Goal: Task Accomplishment & Management: Use online tool/utility

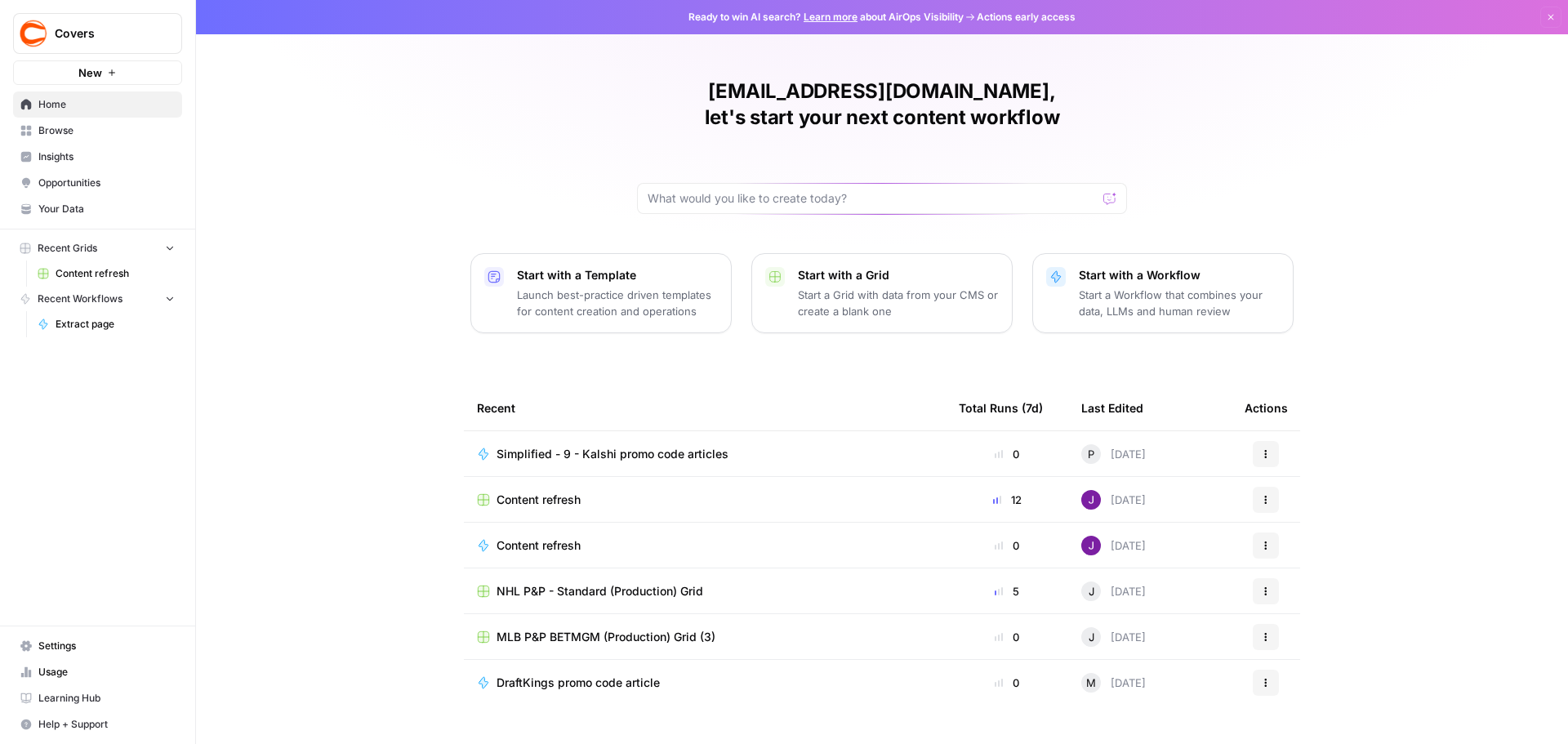
click at [100, 273] on span "Content refresh" at bounding box center [115, 274] width 120 height 14
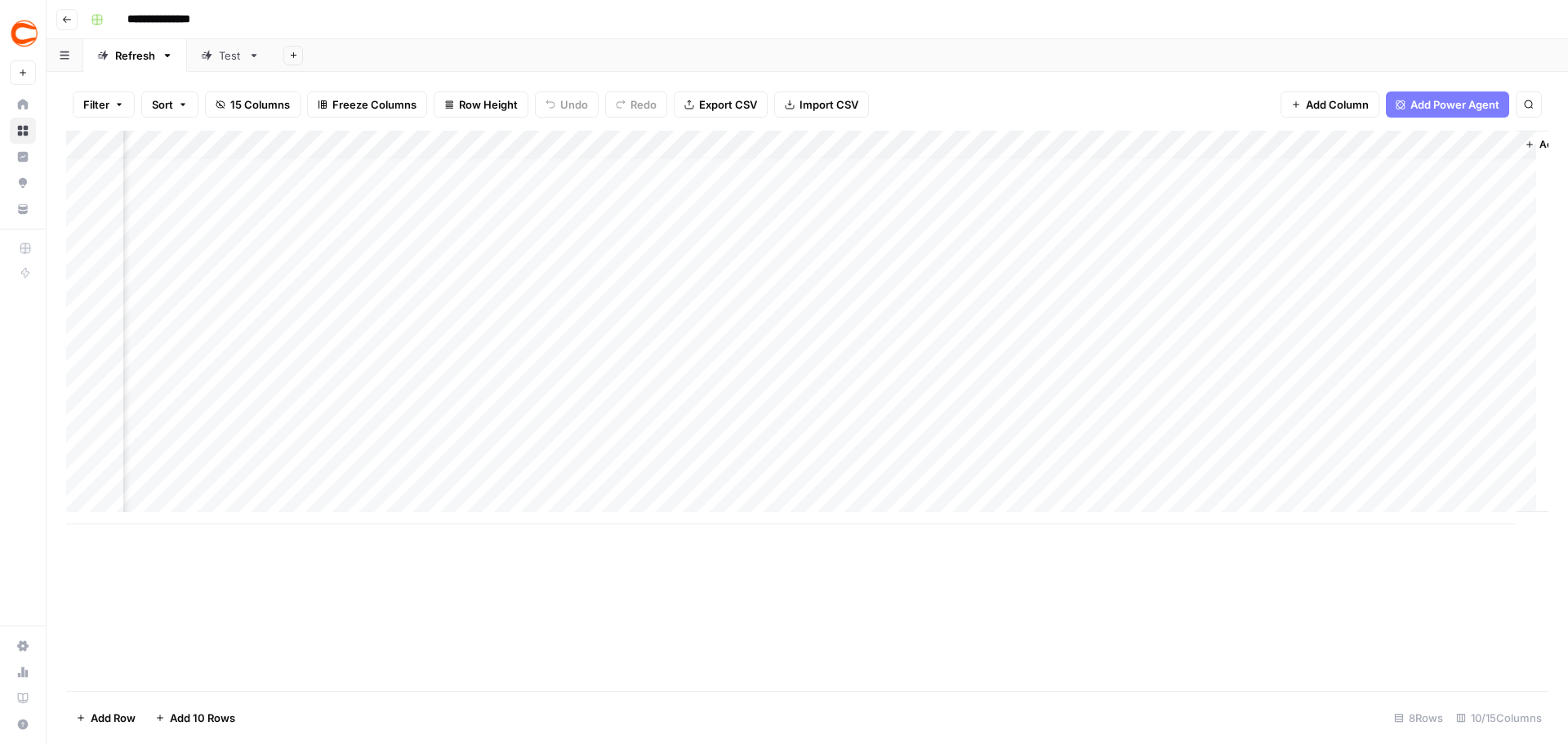
scroll to position [13, 0]
click at [456, 418] on div "Add Column" at bounding box center [807, 327] width 1482 height 394
click at [1042, 414] on div "Add Column" at bounding box center [807, 327] width 1482 height 394
click at [988, 413] on div "Add Column" at bounding box center [807, 327] width 1482 height 394
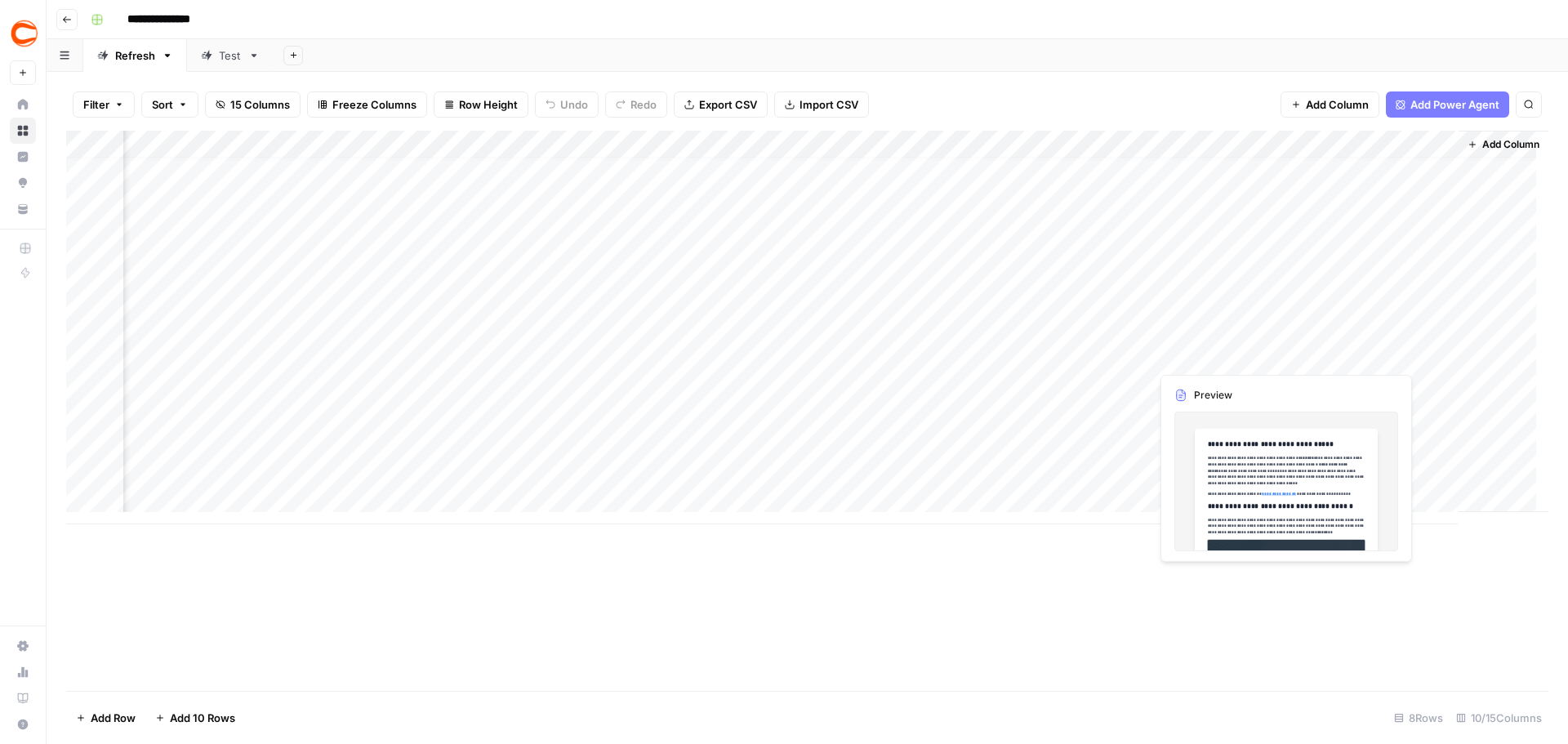
scroll to position [0, 498]
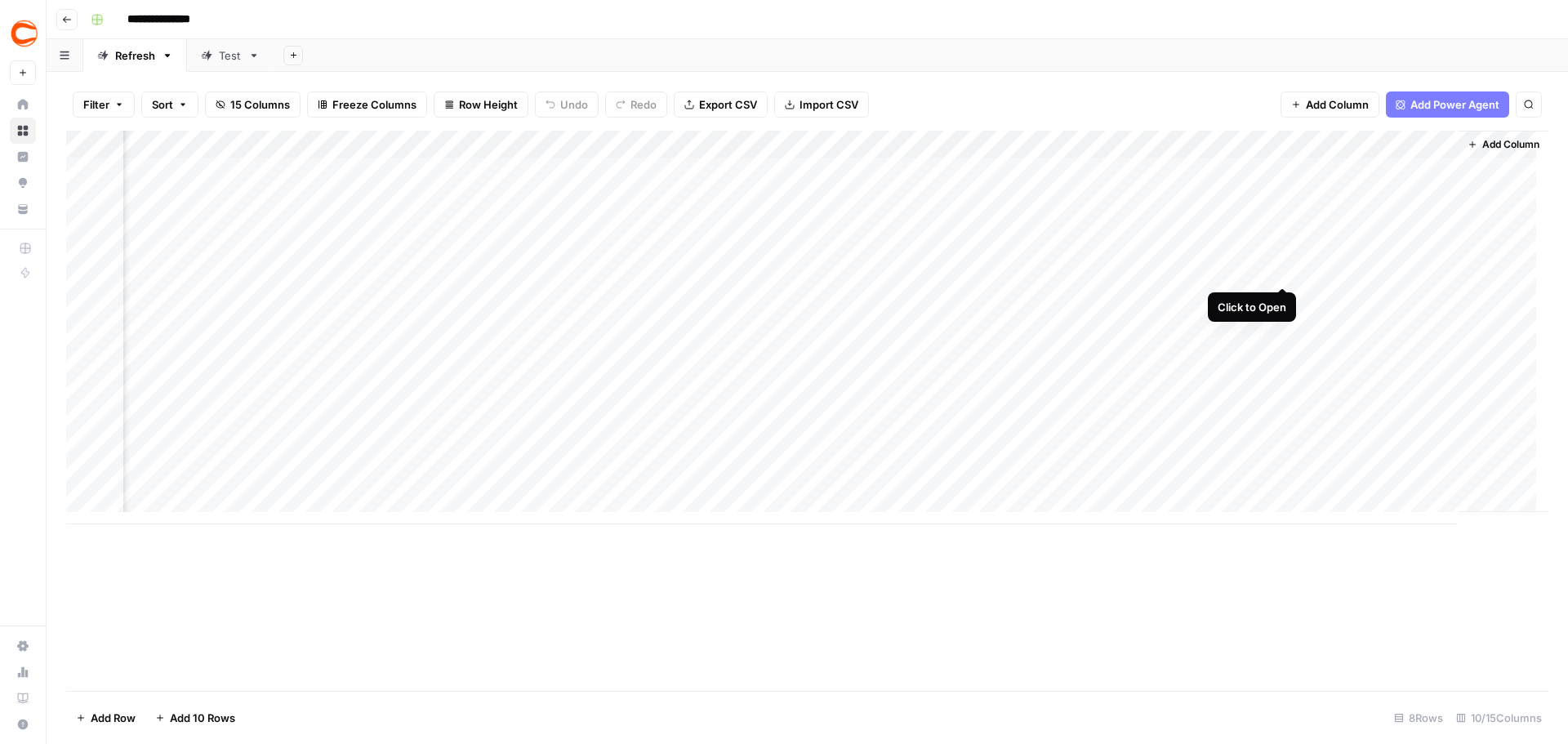
click at [1280, 257] on div "Add Column" at bounding box center [807, 327] width 1482 height 394
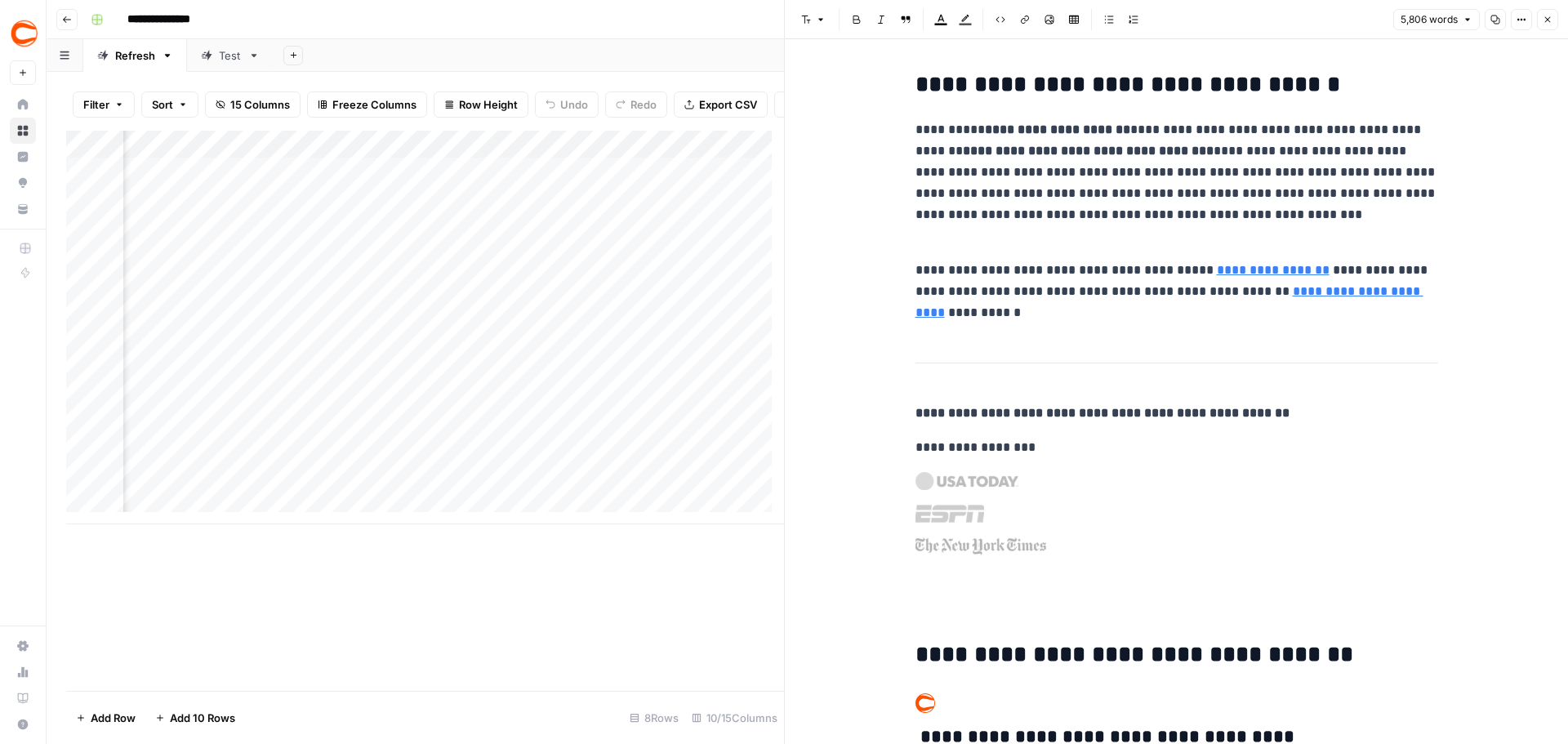
click at [1553, 17] on button "Close" at bounding box center [1547, 19] width 21 height 21
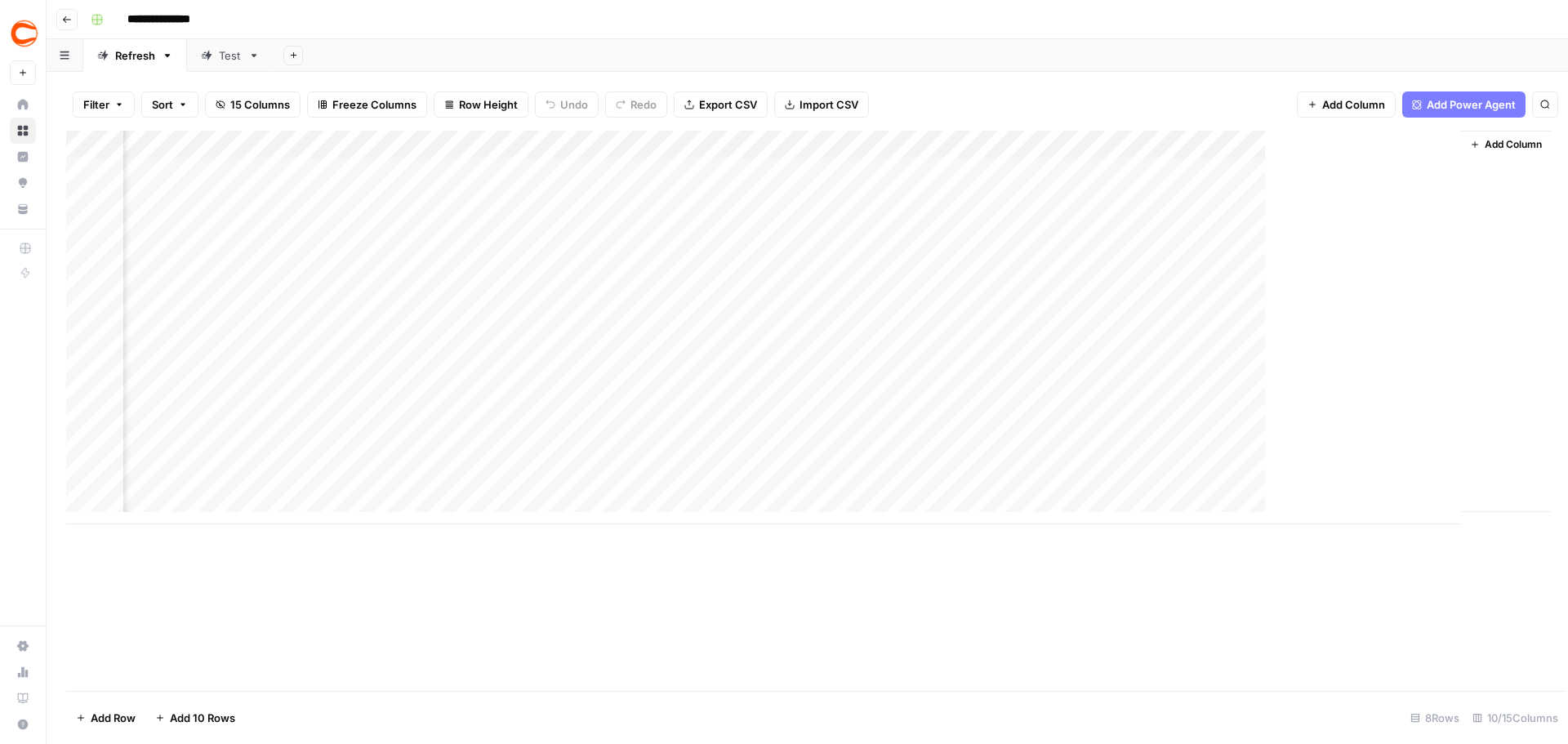
scroll to position [0, 478]
click at [1306, 380] on div "Add Column" at bounding box center [807, 327] width 1482 height 394
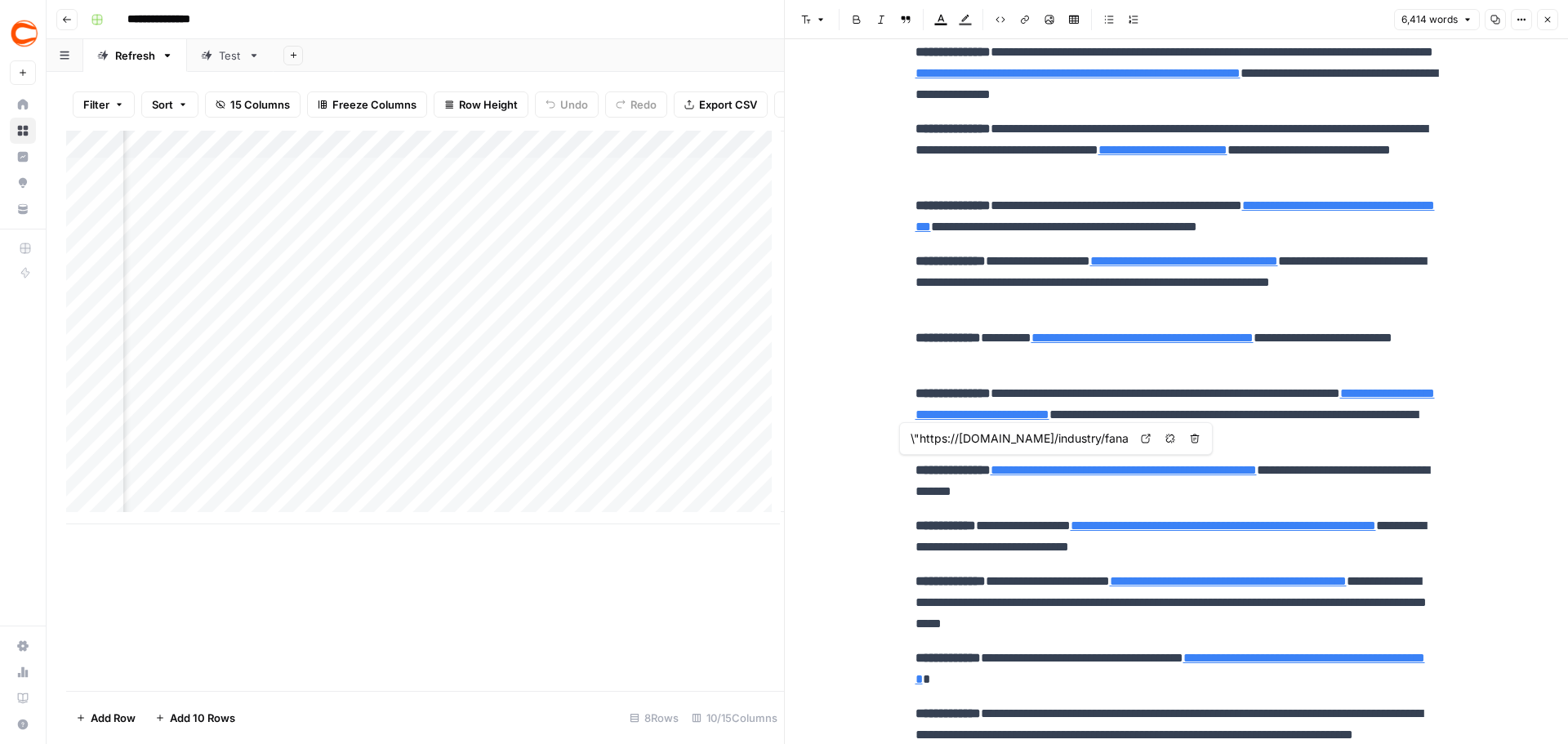
scroll to position [0, 1263]
type input "\"https://[DOMAIN_NAME]/industry/fanatics-applies-for-[US_STATE]-online-retail-…"
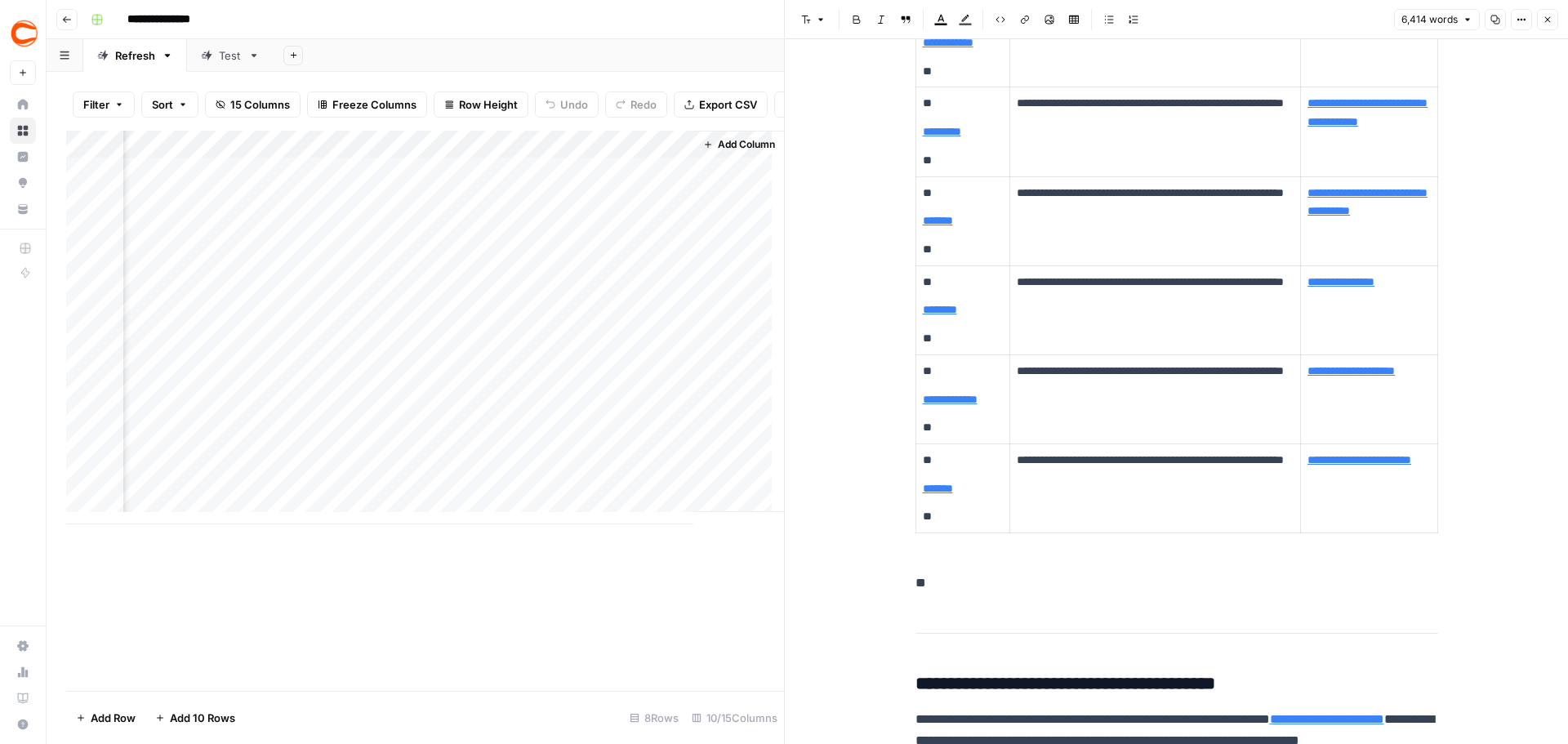
scroll to position [21164, 0]
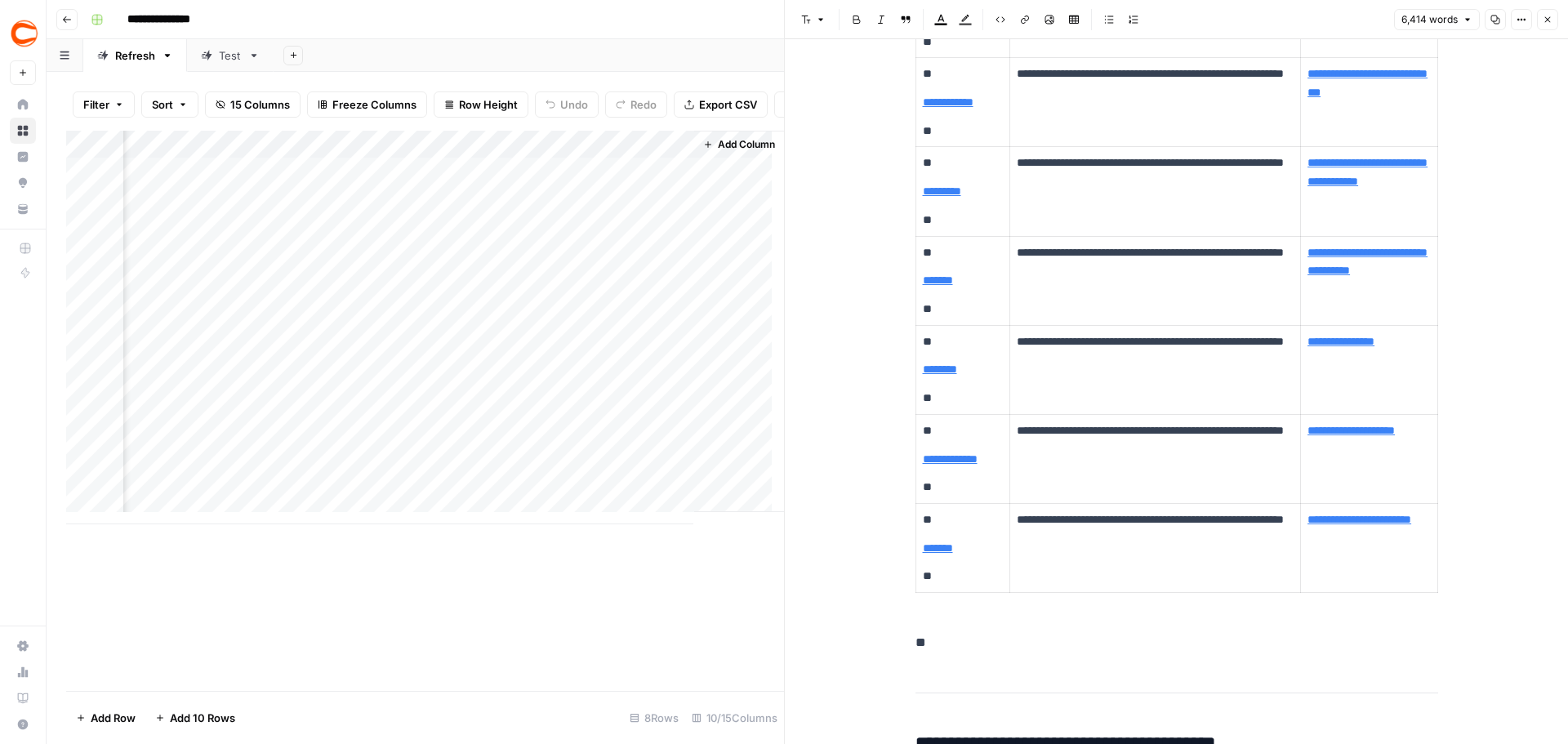
type input "\"https://[DOMAIN_NAME][US_STATE]/\""
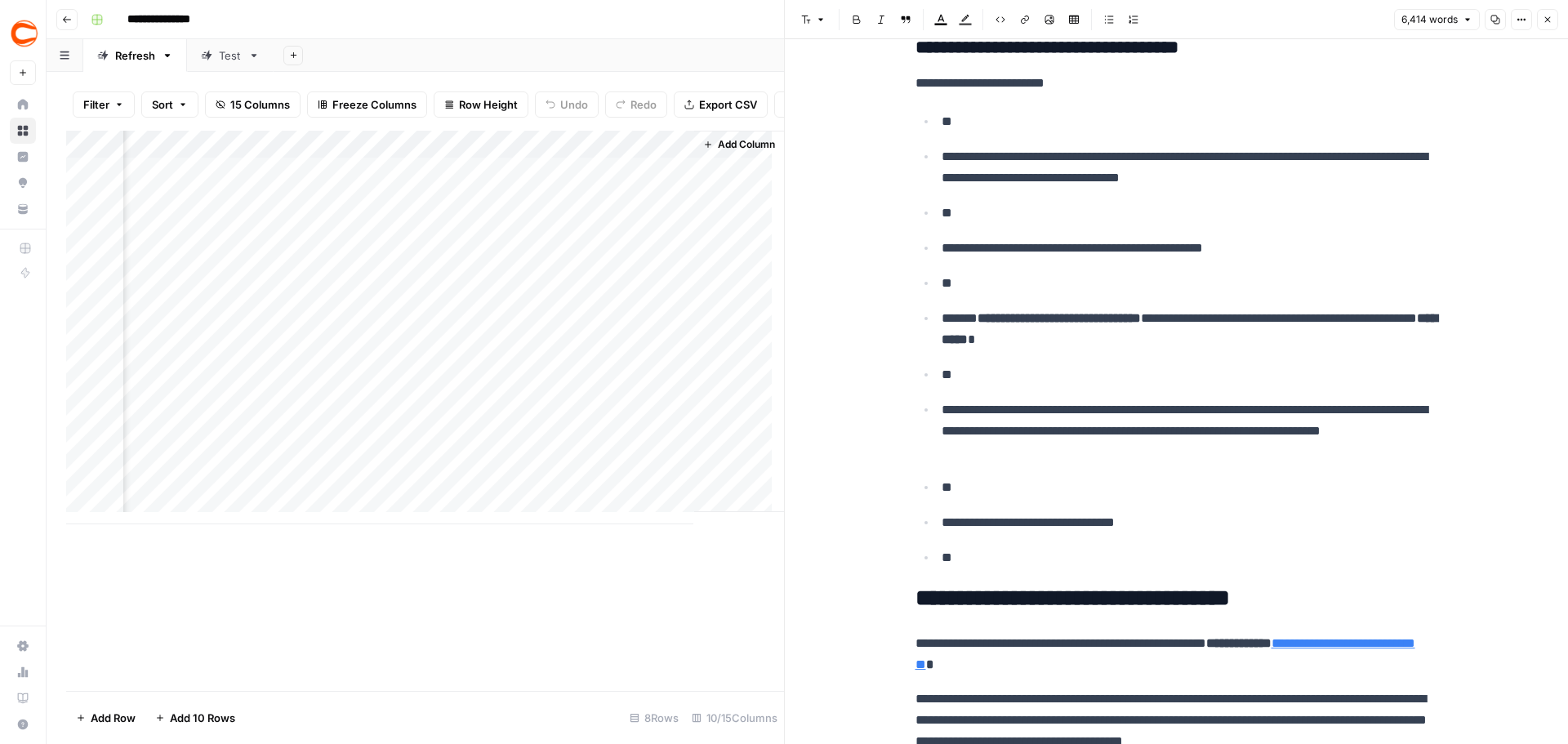
scroll to position [18631, 0]
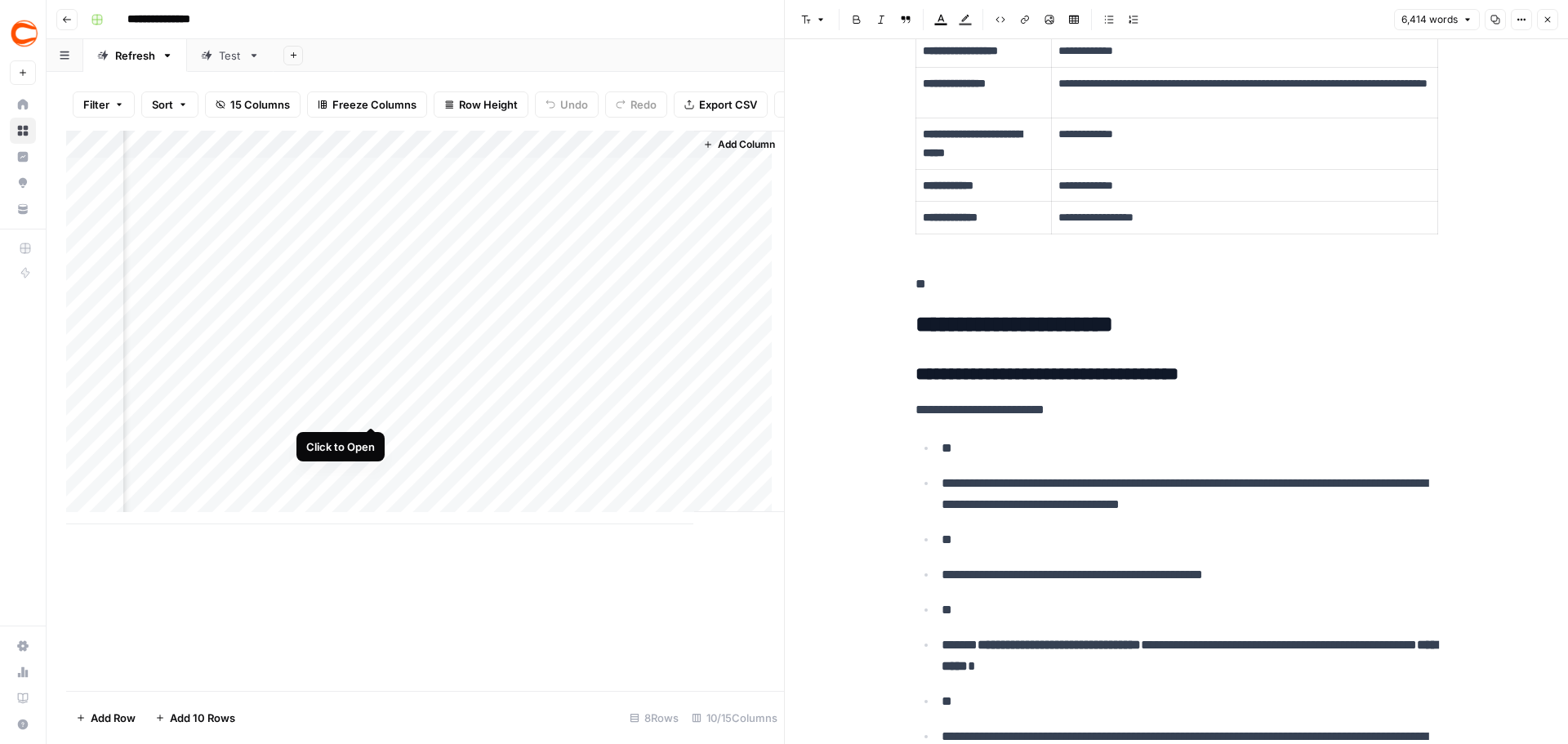
click at [371, 393] on div "Add Column" at bounding box center [425, 327] width 718 height 394
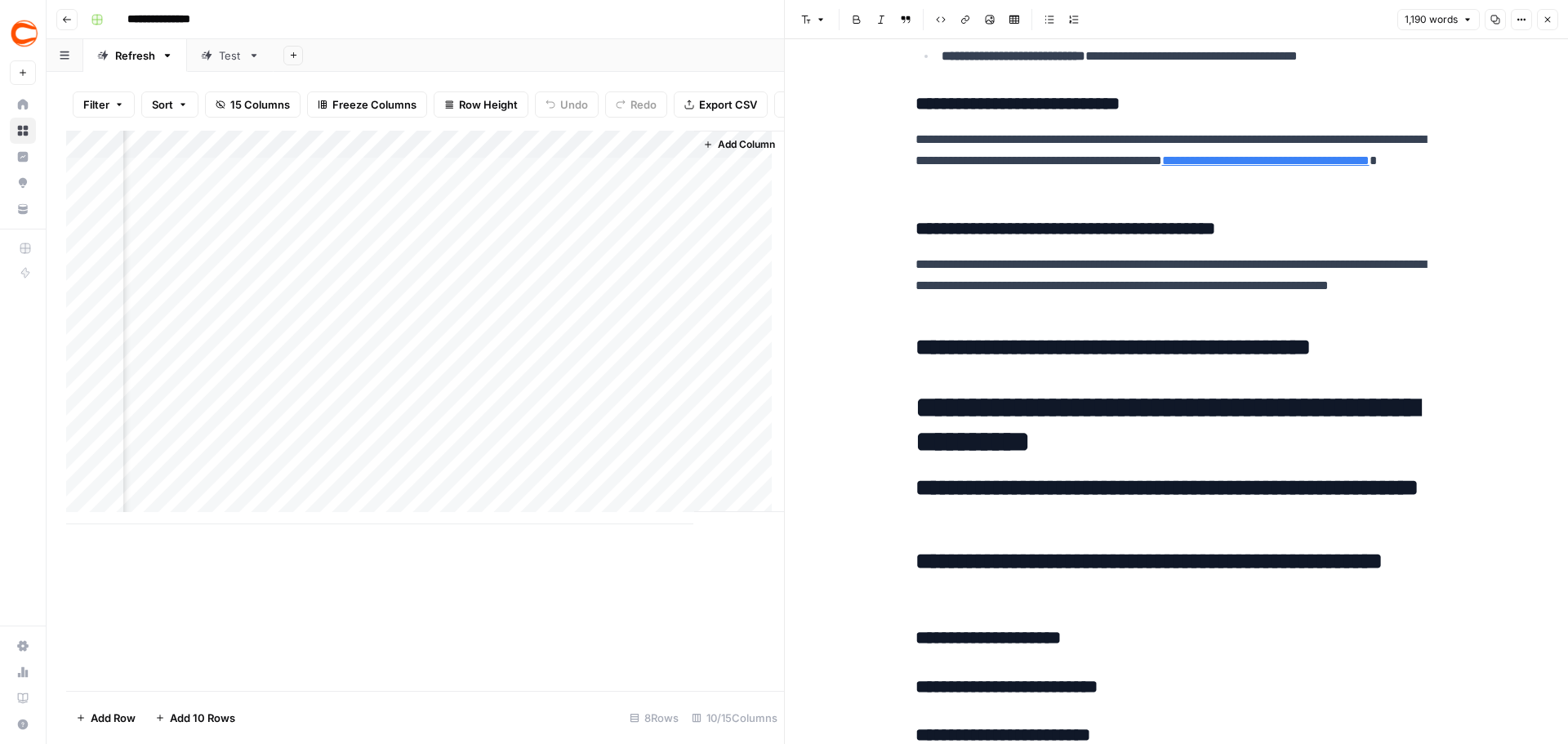
scroll to position [3912, 0]
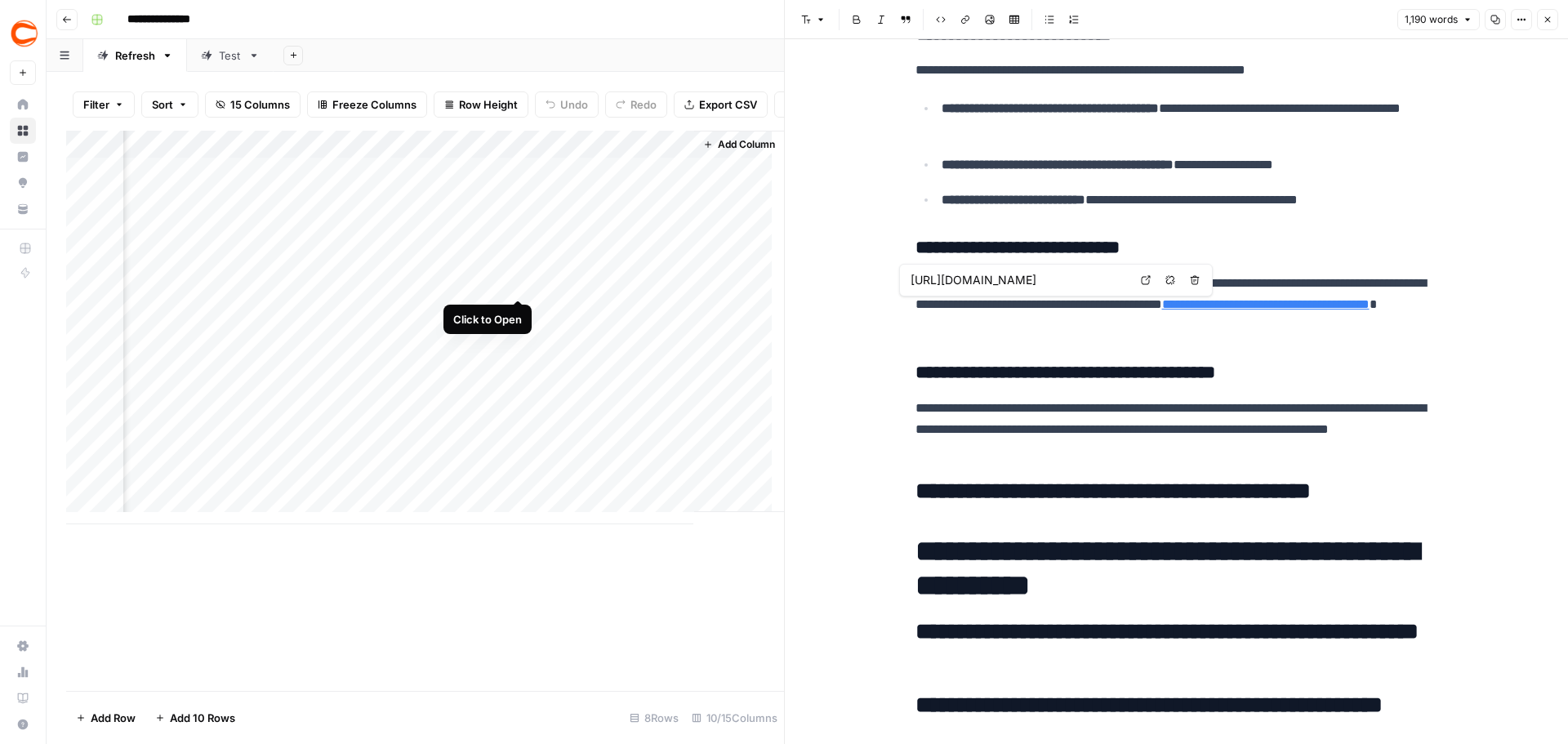
click at [515, 270] on div "Add Column" at bounding box center [425, 327] width 718 height 394
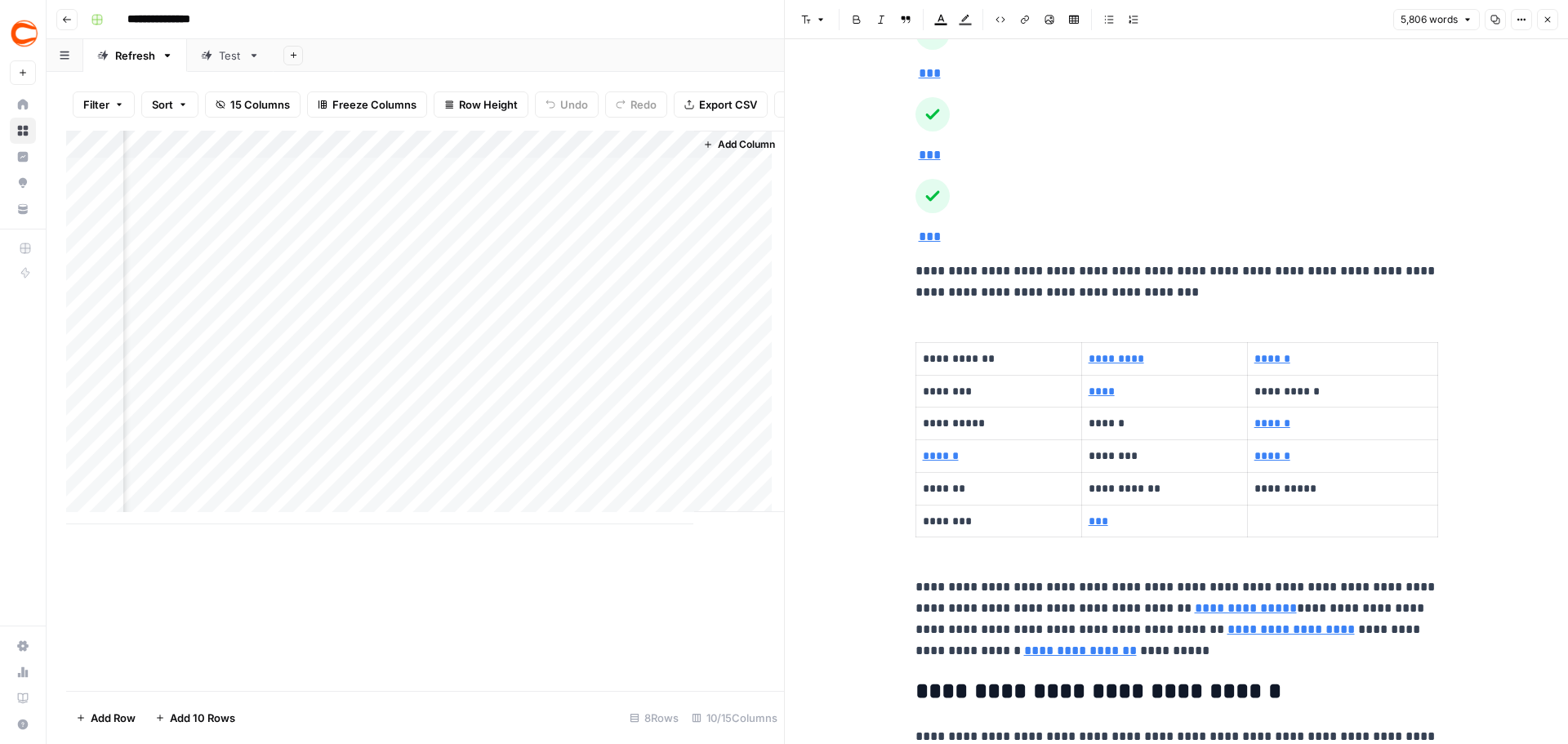
scroll to position [19528, 0]
